Goal: Task Accomplishment & Management: Use online tool/utility

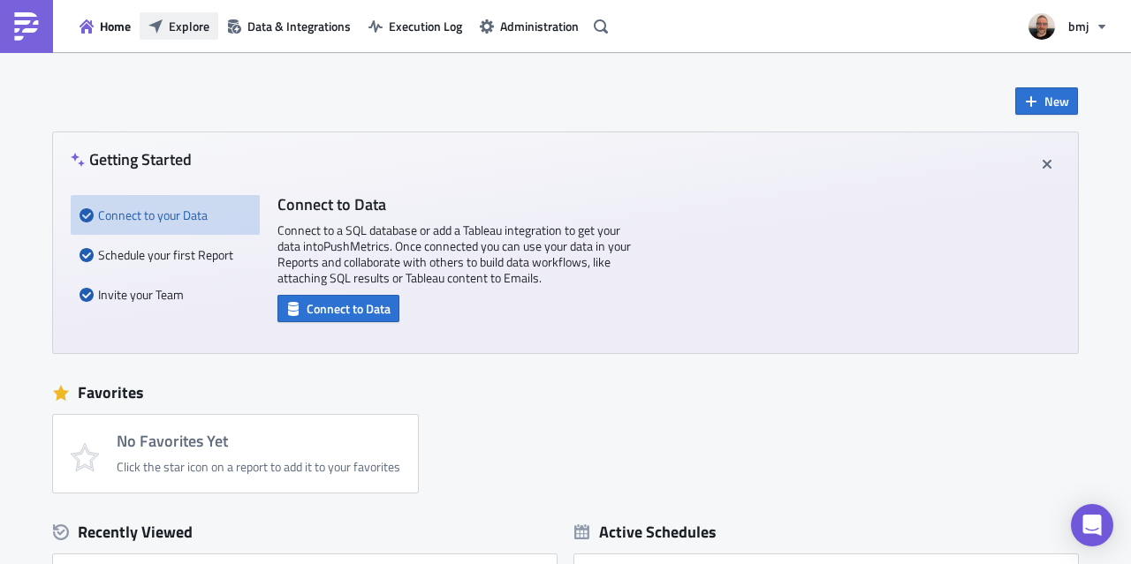
click at [170, 25] on span "Explore" at bounding box center [189, 26] width 41 height 19
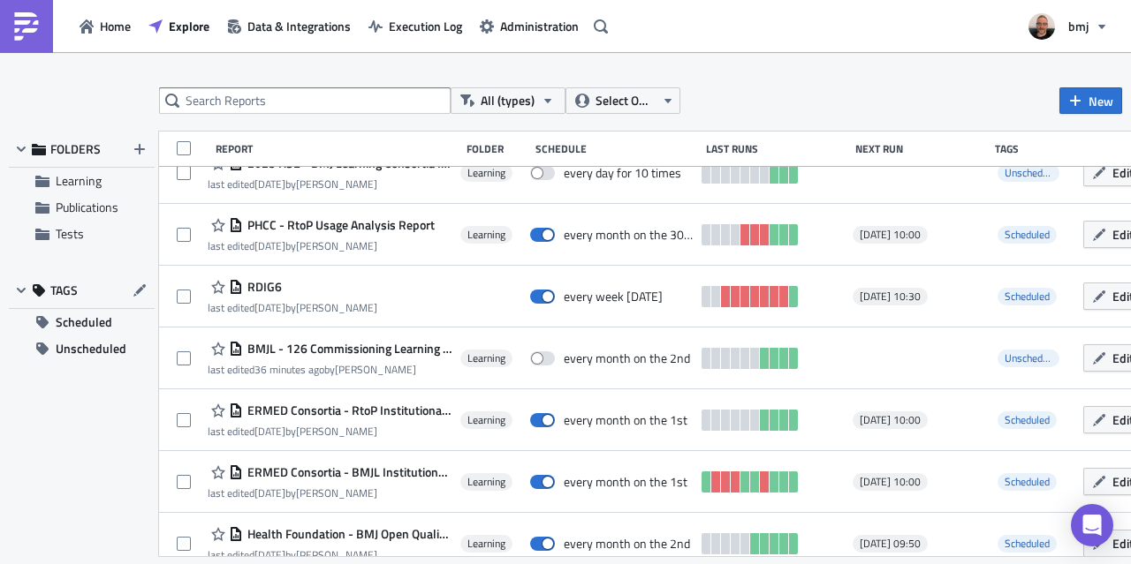
scroll to position [583, 0]
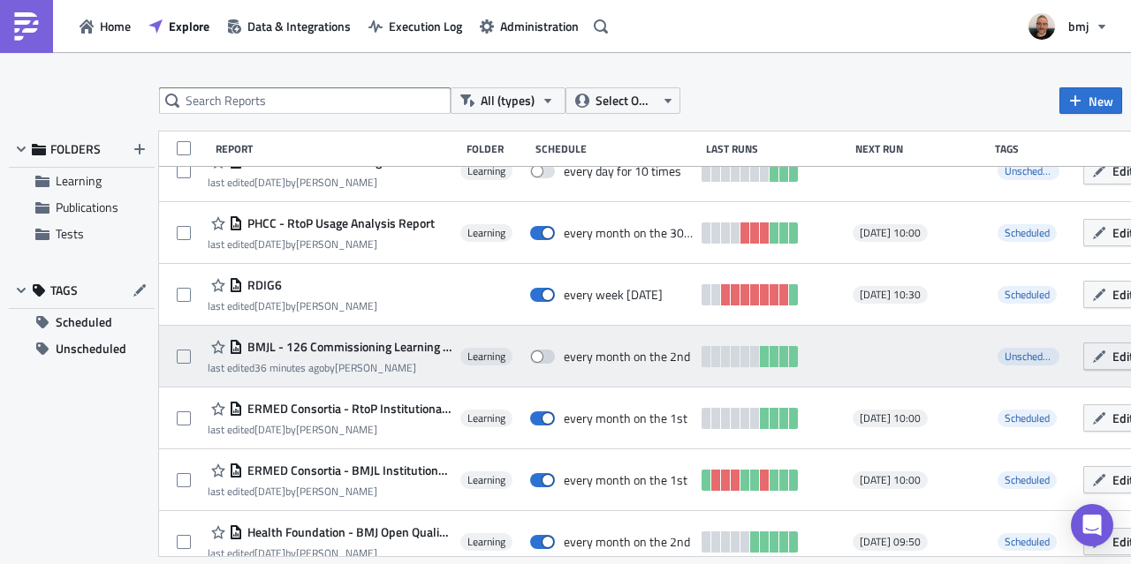
click at [1092, 362] on icon "button" at bounding box center [1099, 357] width 14 height 14
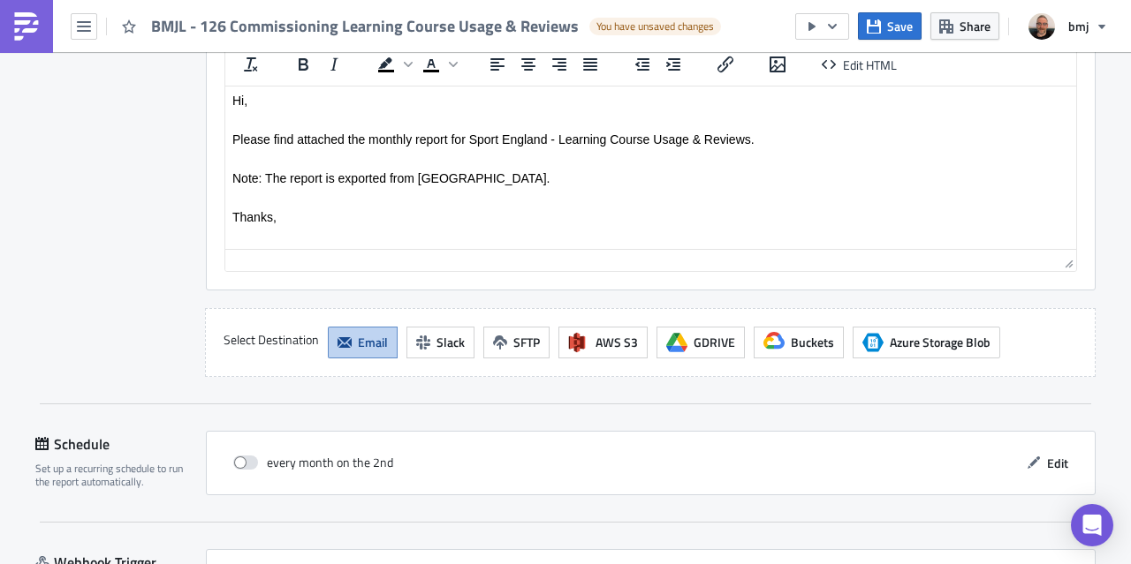
scroll to position [2244, 0]
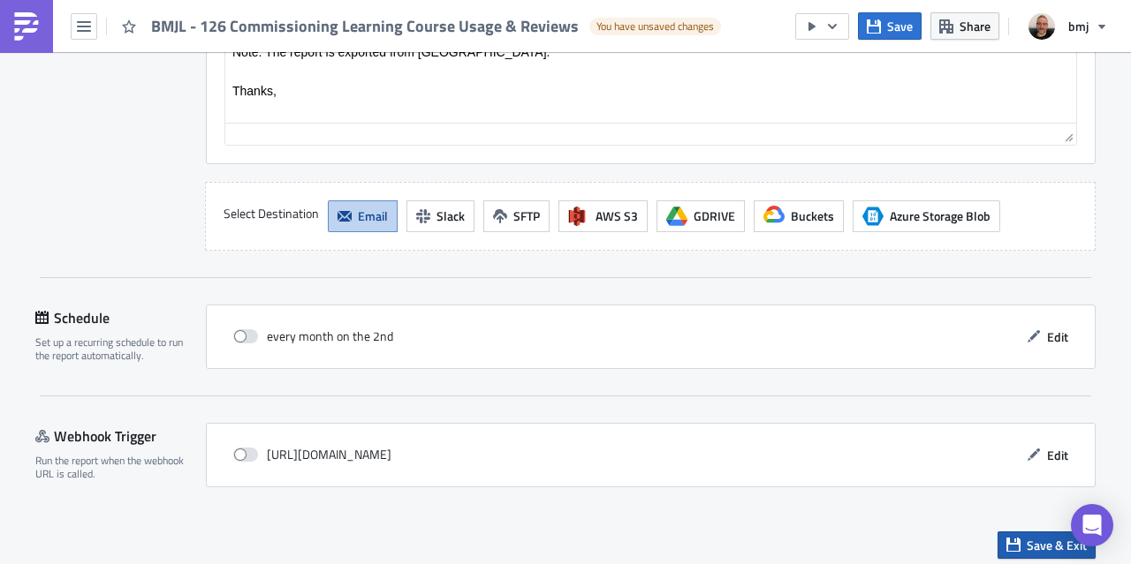
click at [1040, 536] on span "Save & Exit" at bounding box center [1056, 545] width 60 height 19
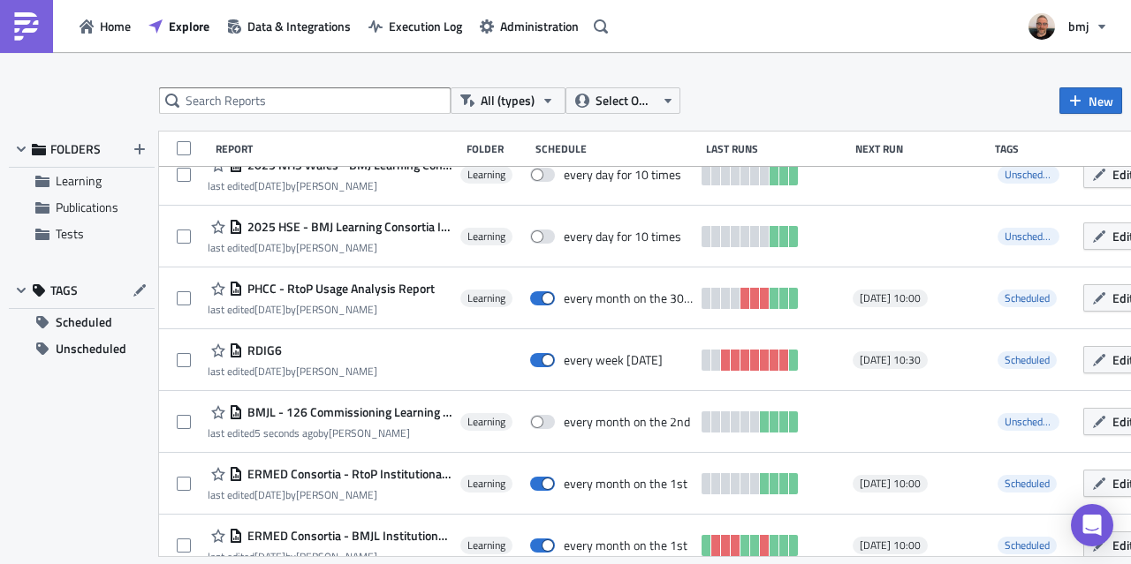
scroll to position [519, 0]
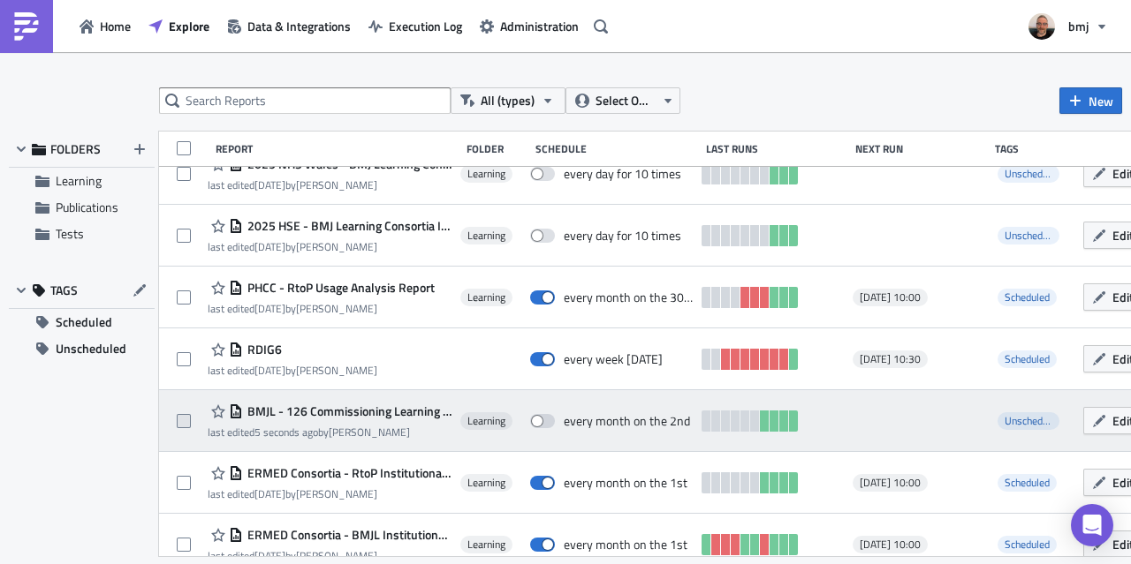
click at [187, 421] on span at bounding box center [184, 421] width 14 height 14
click at [187, 421] on input "checkbox" at bounding box center [185, 421] width 11 height 11
click at [178, 423] on span at bounding box center [184, 421] width 14 height 14
click at [180, 423] on input "checkbox" at bounding box center [185, 421] width 11 height 11
checkbox input "false"
